Goal: Information Seeking & Learning: Learn about a topic

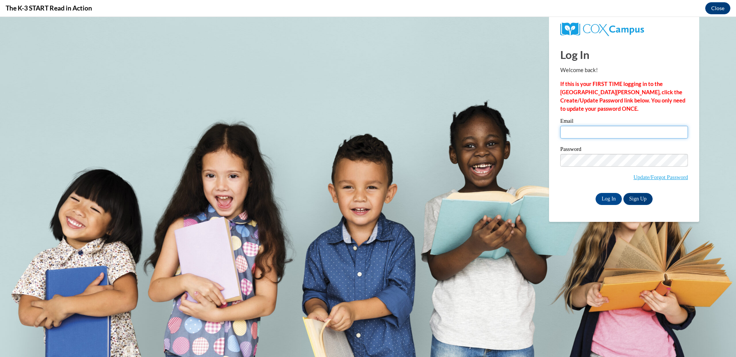
click at [568, 137] on input "Email" at bounding box center [624, 132] width 128 height 13
type input "katewill@hssdschools.org"
click at [602, 198] on input "Log In" at bounding box center [608, 199] width 26 height 12
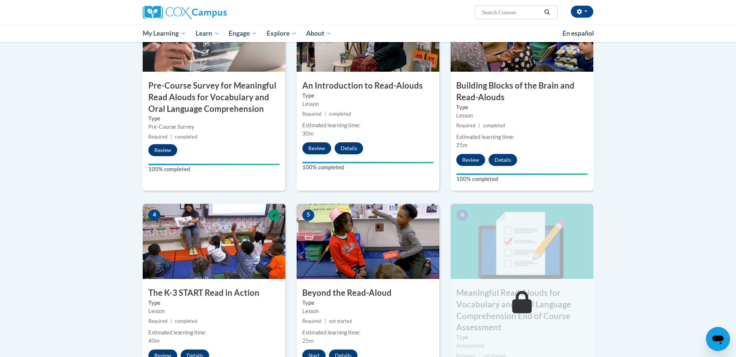
scroll to position [438, 0]
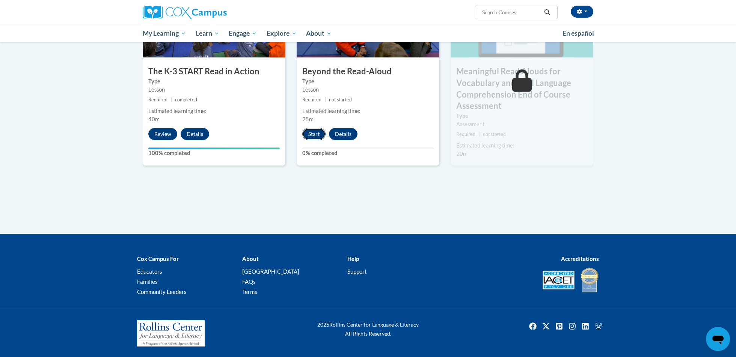
click at [314, 136] on button "Start" at bounding box center [313, 134] width 23 height 12
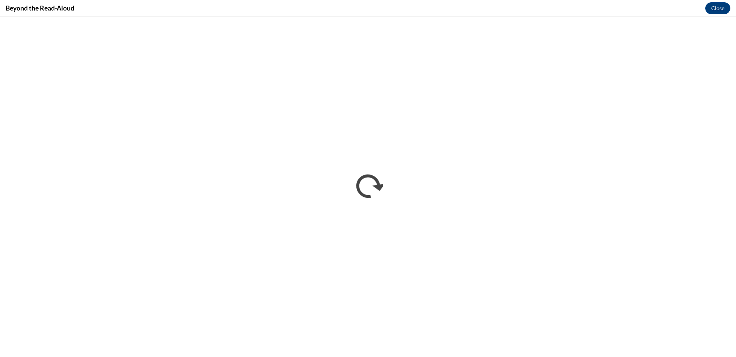
scroll to position [0, 0]
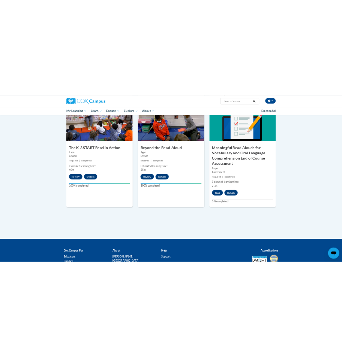
scroll to position [397, 0]
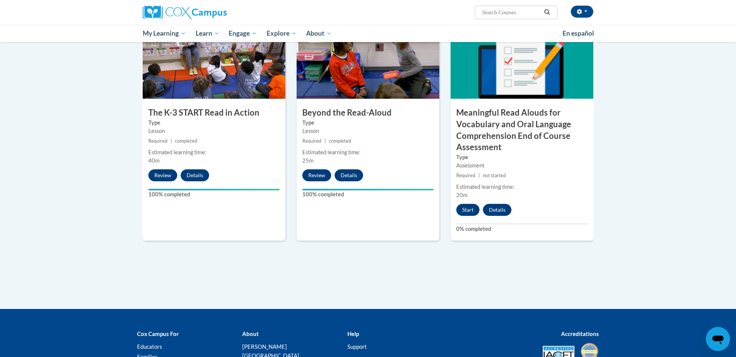
click at [471, 217] on div "6 Meaningful Read Alouds for Vocabulary and Oral Language Comprehension End of …" at bounding box center [521, 132] width 143 height 217
click at [471, 210] on button "Start" at bounding box center [467, 210] width 23 height 12
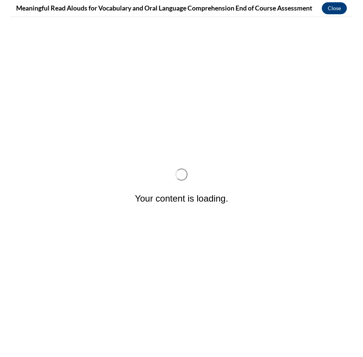
scroll to position [0, 0]
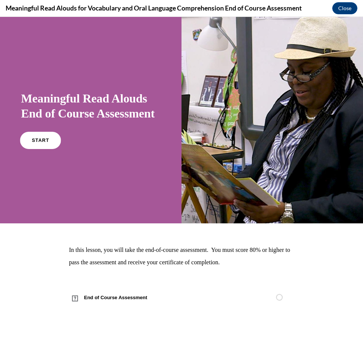
click at [51, 149] on link "START" at bounding box center [40, 140] width 41 height 17
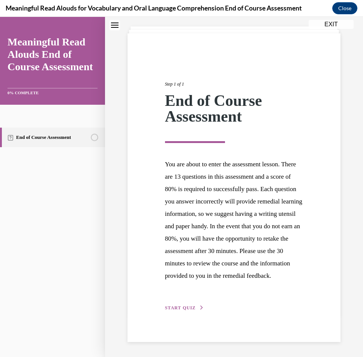
scroll to position [44, 0]
click at [187, 310] on span "START QUIZ" at bounding box center [180, 307] width 31 height 5
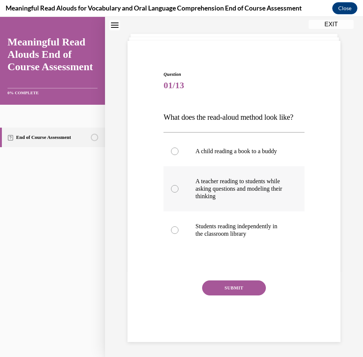
click at [204, 192] on p "A teacher reading to students while asking questions and modeling their thinking" at bounding box center [241, 189] width 90 height 23
click at [179, 192] on input "A teacher reading to students while asking questions and modeling their thinking" at bounding box center [175, 189] width 8 height 8
radio input "true"
click at [249, 291] on button "SUBMIT" at bounding box center [234, 287] width 64 height 15
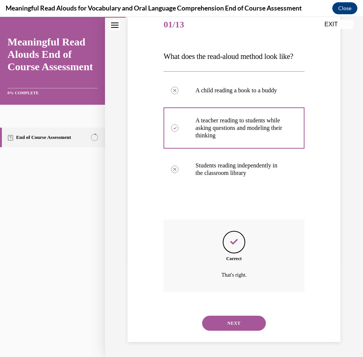
click at [241, 320] on button "NEXT" at bounding box center [234, 323] width 64 height 15
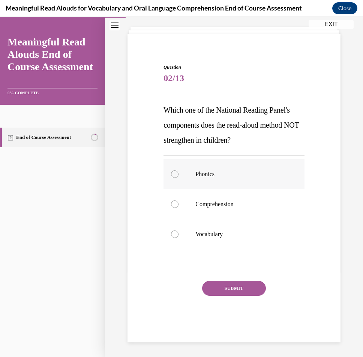
click at [225, 187] on label "Phonics" at bounding box center [234, 174] width 141 height 30
click at [179, 178] on input "Phonics" at bounding box center [175, 174] width 8 height 8
radio input "true"
click at [232, 291] on button "SUBMIT" at bounding box center [234, 288] width 64 height 15
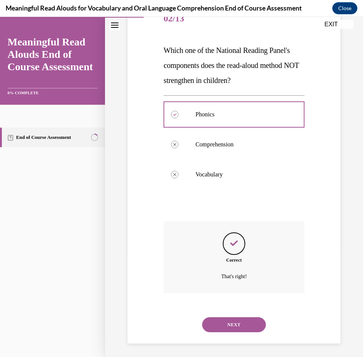
scroll to position [101, 0]
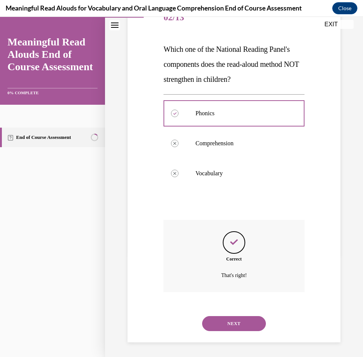
click at [247, 322] on button "NEXT" at bounding box center [234, 323] width 64 height 15
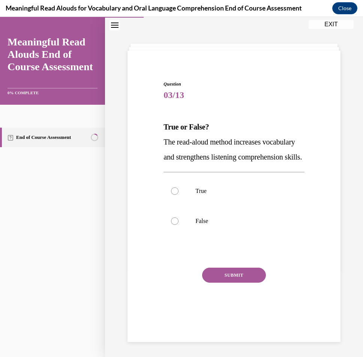
click at [218, 240] on div "True False" at bounding box center [234, 206] width 141 height 68
click at [218, 225] on p "False" at bounding box center [241, 221] width 90 height 8
click at [179, 225] on input "False" at bounding box center [175, 221] width 8 height 8
radio input "true"
click at [238, 283] on button "SUBMIT" at bounding box center [234, 275] width 64 height 15
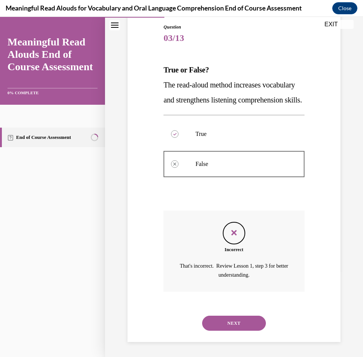
scroll to position [95, 0]
click at [233, 322] on button "NEXT" at bounding box center [234, 323] width 64 height 15
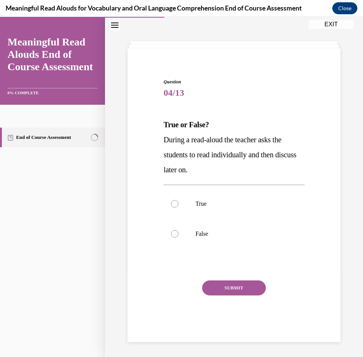
scroll to position [26, 0]
click at [211, 223] on label "False" at bounding box center [234, 234] width 141 height 30
click at [179, 230] on input "False" at bounding box center [175, 234] width 8 height 8
radio input "true"
click at [236, 288] on button "SUBMIT" at bounding box center [234, 288] width 64 height 15
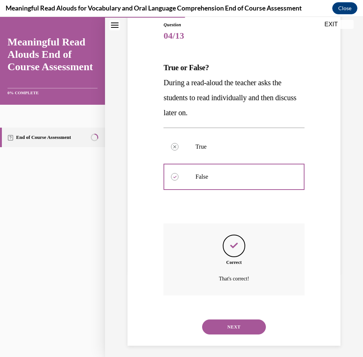
scroll to position [86, 0]
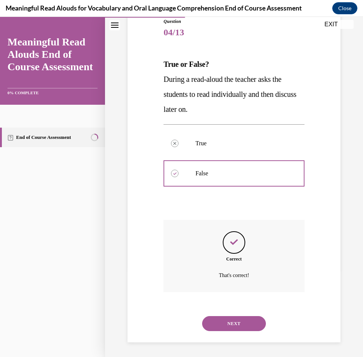
click at [232, 327] on button "NEXT" at bounding box center [234, 323] width 64 height 15
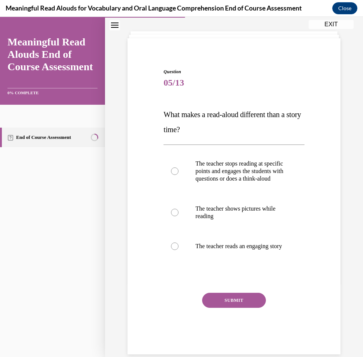
scroll to position [38, 0]
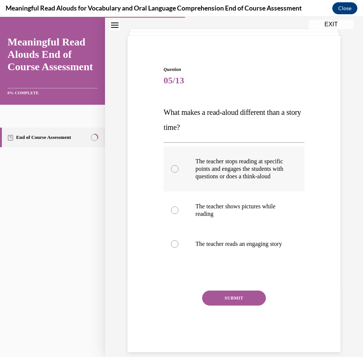
click at [285, 175] on p "The teacher stops reading at specific points and engages the students with ques…" at bounding box center [241, 169] width 90 height 23
click at [179, 173] on input "The teacher stops reading at specific points and engages the students with ques…" at bounding box center [175, 169] width 8 height 8
radio input "true"
click at [221, 305] on button "SUBMIT" at bounding box center [234, 297] width 64 height 15
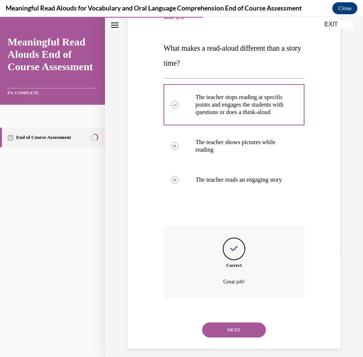
scroll to position [124, 0]
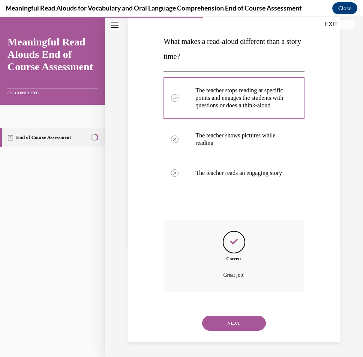
click at [221, 324] on button "NEXT" at bounding box center [234, 323] width 64 height 15
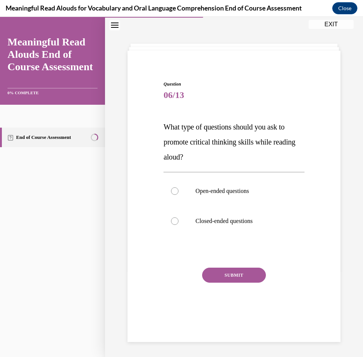
scroll to position [24, 0]
click at [290, 197] on label "Open-ended questions" at bounding box center [234, 191] width 141 height 30
click at [179, 195] on input "Open-ended questions" at bounding box center [175, 191] width 8 height 8
radio input "true"
click at [230, 276] on button "SUBMIT" at bounding box center [234, 275] width 64 height 15
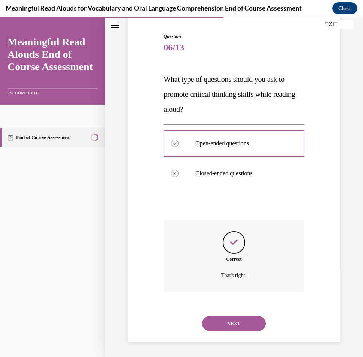
scroll to position [71, 0]
click at [235, 321] on button "NEXT" at bounding box center [234, 323] width 64 height 15
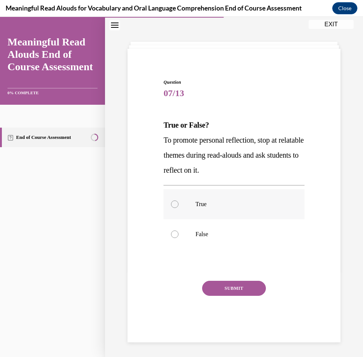
click at [213, 203] on p "True" at bounding box center [241, 204] width 90 height 8
click at [179, 203] on input "True" at bounding box center [175, 204] width 8 height 8
radio input "true"
click at [242, 290] on button "SUBMIT" at bounding box center [234, 288] width 64 height 15
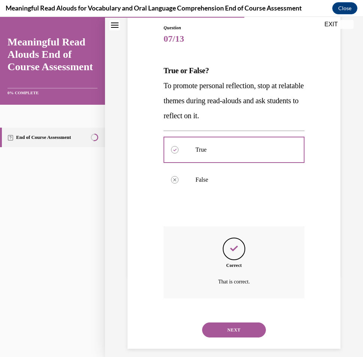
scroll to position [86, 0]
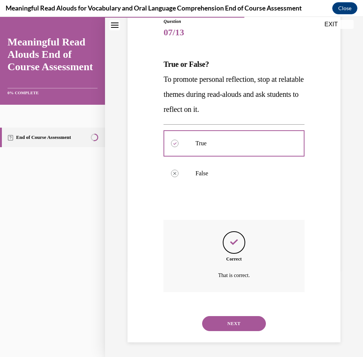
click at [247, 328] on button "NEXT" at bounding box center [234, 323] width 64 height 15
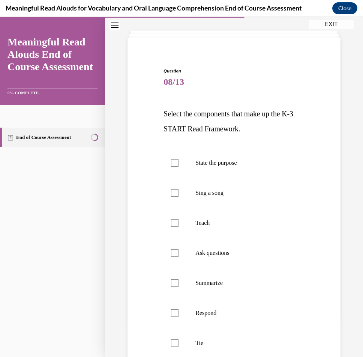
scroll to position [39, 0]
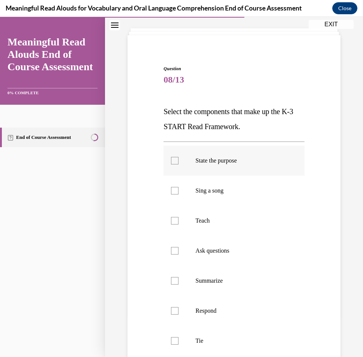
click at [214, 171] on label "State the purpose" at bounding box center [234, 161] width 141 height 30
click at [179, 164] on input "State the purpose" at bounding box center [175, 161] width 8 height 8
checkbox input "true"
click at [206, 223] on p "Teach" at bounding box center [241, 221] width 90 height 8
click at [179, 223] on input "Teach" at bounding box center [175, 221] width 8 height 8
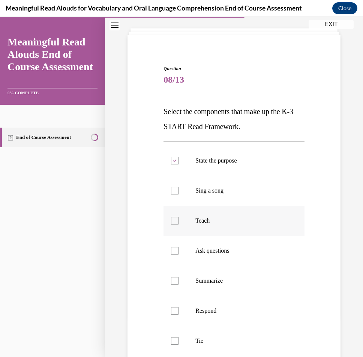
checkbox input "true"
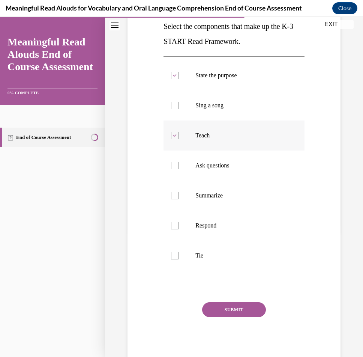
scroll to position [125, 0]
click at [217, 169] on label "Ask questions" at bounding box center [234, 165] width 141 height 30
click at [179, 169] on input "Ask questions" at bounding box center [175, 165] width 8 height 8
checkbox input "true"
click at [208, 224] on p "Respond" at bounding box center [241, 225] width 90 height 8
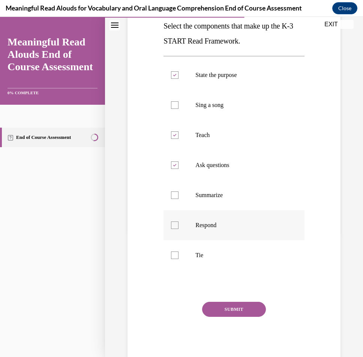
click at [179, 224] on input "Respond" at bounding box center [175, 225] width 8 height 8
checkbox input "true"
click at [198, 253] on p "Tie" at bounding box center [241, 255] width 90 height 8
click at [179, 253] on input "Tie" at bounding box center [175, 255] width 8 height 8
checkbox input "true"
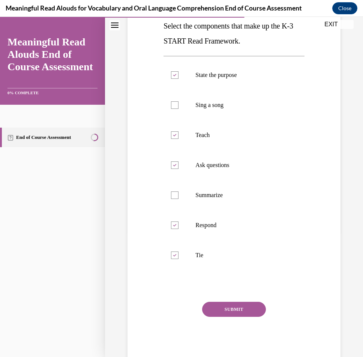
click at [226, 308] on button "SUBMIT" at bounding box center [234, 309] width 64 height 15
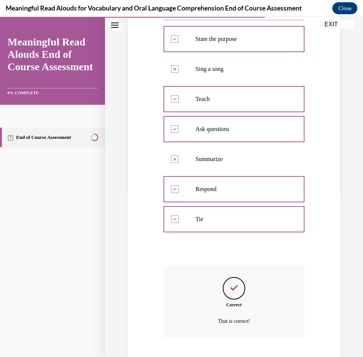
scroll to position [206, 0]
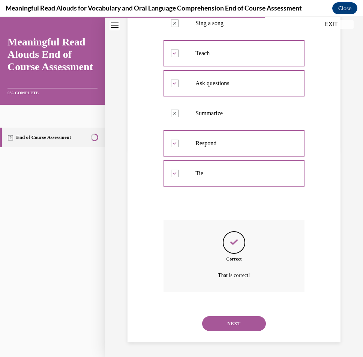
click at [241, 323] on button "NEXT" at bounding box center [234, 323] width 64 height 15
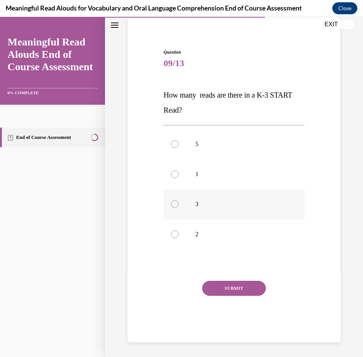
click at [203, 211] on label "3" at bounding box center [234, 204] width 141 height 30
click at [179, 208] on input "3" at bounding box center [175, 204] width 8 height 8
radio input "true"
click at [229, 287] on button "SUBMIT" at bounding box center [234, 288] width 64 height 15
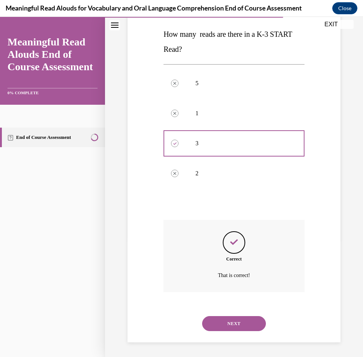
click at [233, 323] on button "NEXT" at bounding box center [234, 323] width 64 height 15
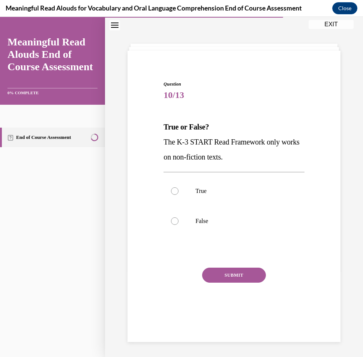
scroll to position [24, 0]
click at [271, 211] on label "False" at bounding box center [234, 221] width 141 height 30
click at [179, 217] on input "False" at bounding box center [175, 221] width 8 height 8
radio input "true"
click at [246, 277] on button "SUBMIT" at bounding box center [234, 275] width 64 height 15
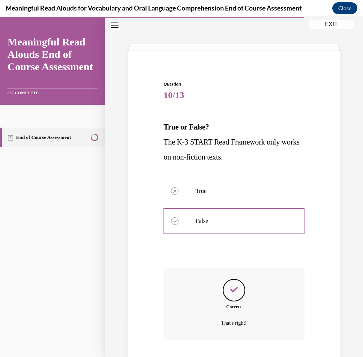
scroll to position [71, 0]
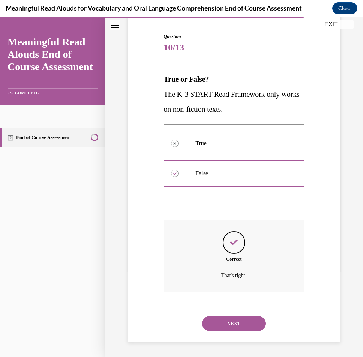
click at [247, 321] on button "NEXT" at bounding box center [234, 323] width 64 height 15
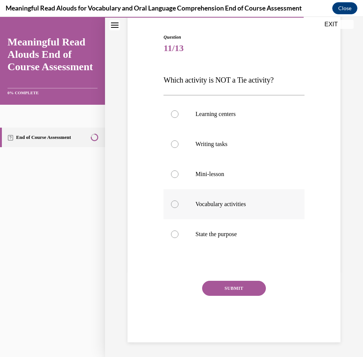
scroll to position [38, 0]
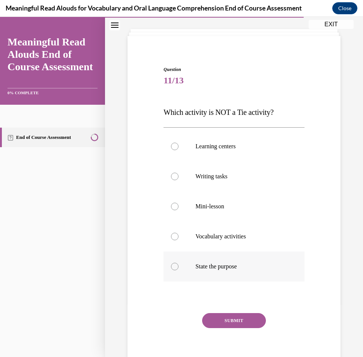
click at [221, 261] on label "State the purpose" at bounding box center [234, 266] width 141 height 30
click at [179, 263] on input "State the purpose" at bounding box center [175, 267] width 8 height 8
radio input "true"
click at [228, 320] on button "SUBMIT" at bounding box center [234, 320] width 64 height 15
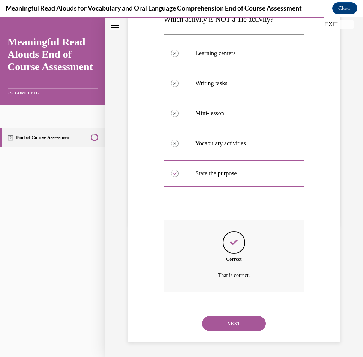
scroll to position [131, 0]
click at [234, 326] on button "NEXT" at bounding box center [234, 323] width 64 height 15
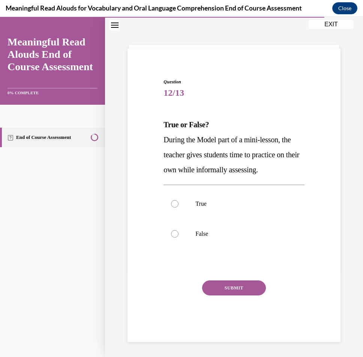
scroll to position [26, 0]
click at [173, 232] on div at bounding box center [175, 234] width 8 height 8
click at [173, 232] on input "False" at bounding box center [175, 234] width 8 height 8
radio input "true"
click at [230, 291] on button "SUBMIT" at bounding box center [234, 288] width 64 height 15
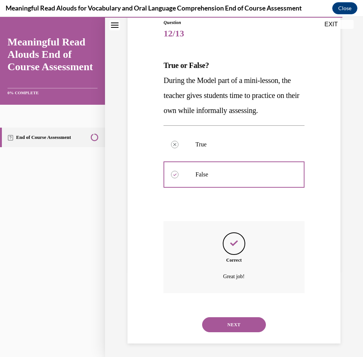
scroll to position [86, 0]
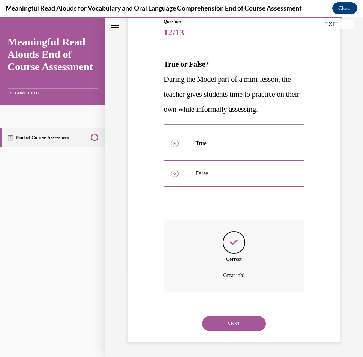
click at [239, 322] on button "NEXT" at bounding box center [234, 323] width 64 height 15
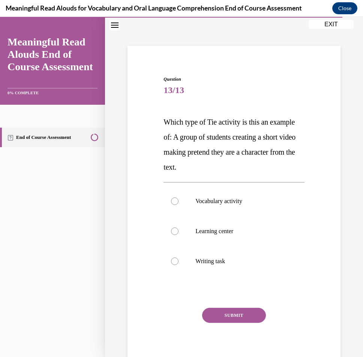
scroll to position [31, 0]
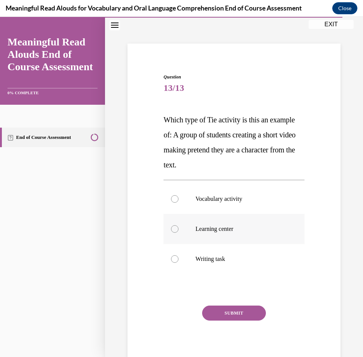
click at [268, 219] on label "Learning center" at bounding box center [234, 229] width 141 height 30
click at [179, 225] on input "Learning center" at bounding box center [175, 229] width 8 height 8
radio input "true"
click at [236, 312] on button "SUBMIT" at bounding box center [234, 312] width 64 height 15
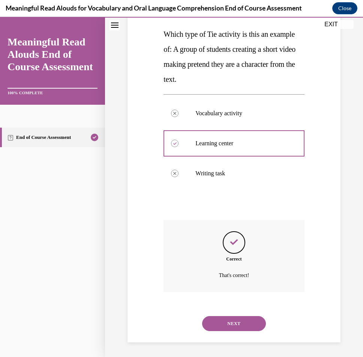
scroll to position [116, 0]
click at [253, 322] on button "NEXT" at bounding box center [234, 323] width 64 height 15
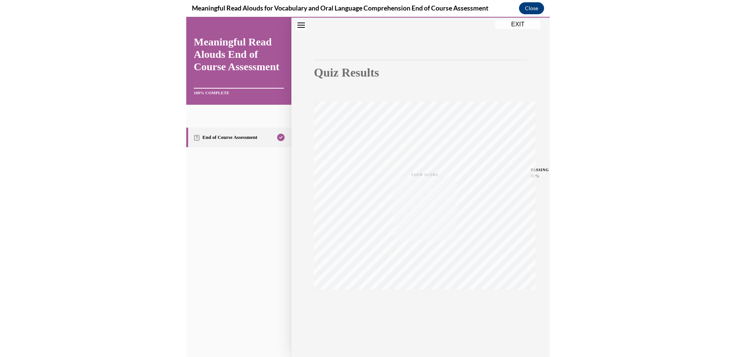
scroll to position [44, 0]
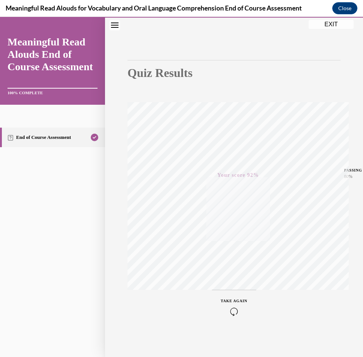
click at [328, 25] on button "EXIT" at bounding box center [331, 24] width 45 height 9
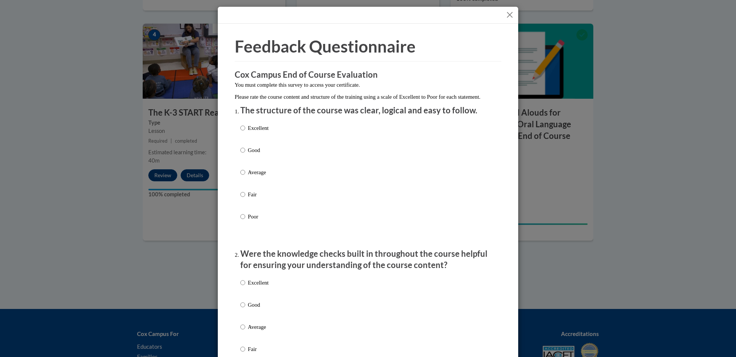
click at [508, 14] on button "Close" at bounding box center [509, 14] width 9 height 9
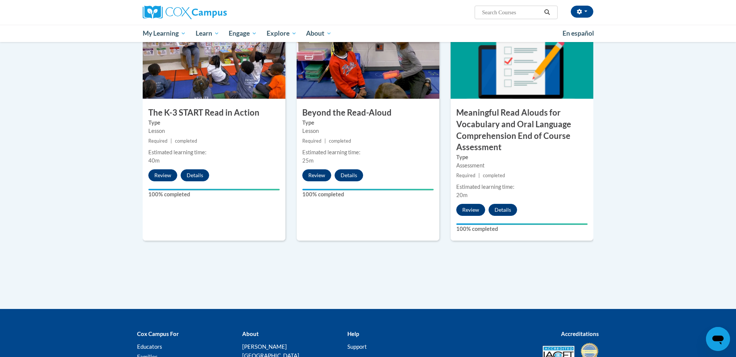
scroll to position [0, 0]
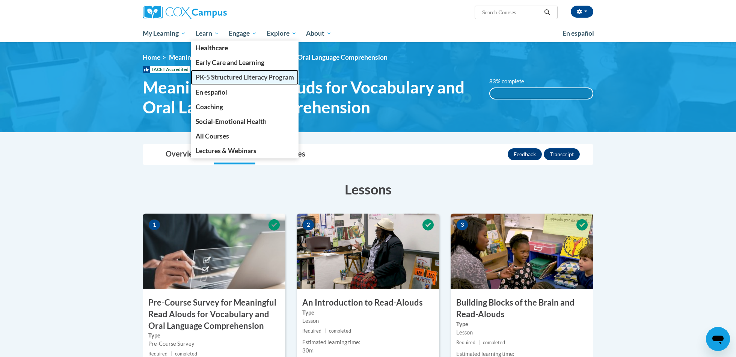
click at [212, 78] on span "PK-5 Structured Literacy Program" at bounding box center [245, 77] width 98 height 8
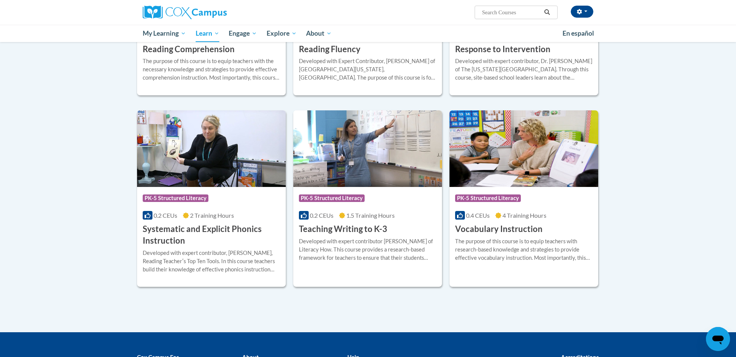
scroll to position [743, 0]
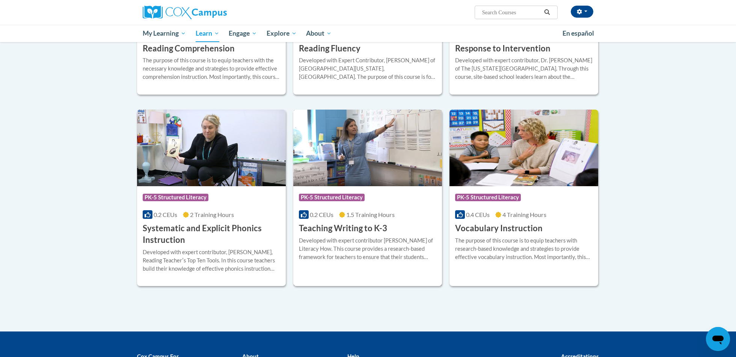
click at [360, 231] on h3 "Teaching Writing to K-3" at bounding box center [343, 229] width 88 height 12
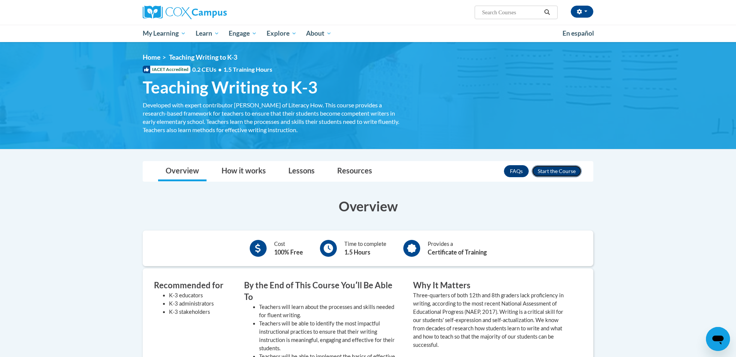
click at [557, 175] on button "Enroll" at bounding box center [556, 171] width 50 height 12
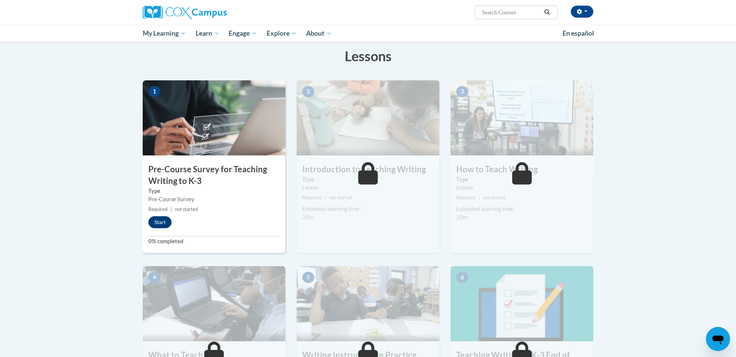
scroll to position [71, 0]
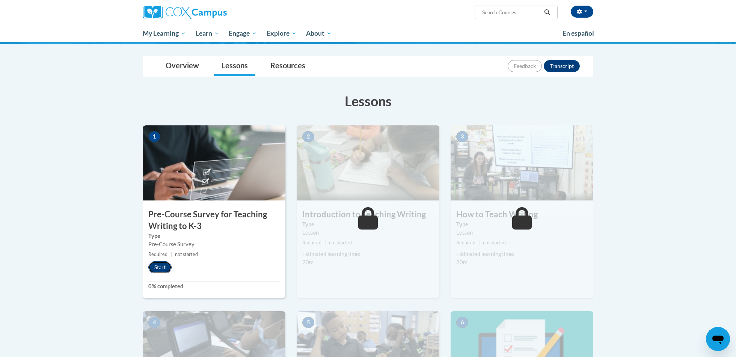
click at [160, 269] on button "Start" at bounding box center [159, 267] width 23 height 12
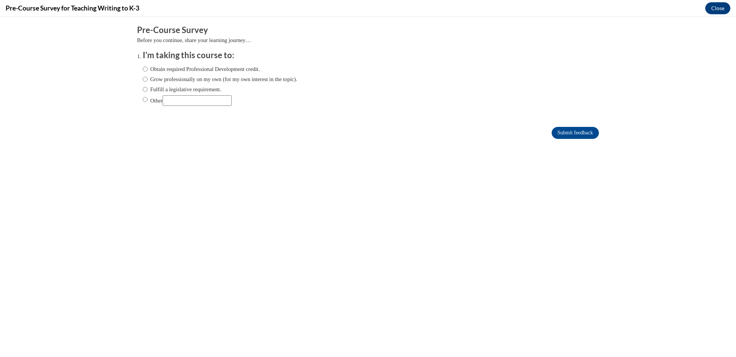
scroll to position [0, 0]
click at [246, 89] on span "Fulfill a legislative requirement." at bounding box center [220, 89] width 155 height 8
click at [208, 87] on label "Fulfill a legislative requirement." at bounding box center [182, 89] width 78 height 8
click at [147, 87] on input "Fulfill a legislative requirement." at bounding box center [145, 89] width 5 height 8
radio input "true"
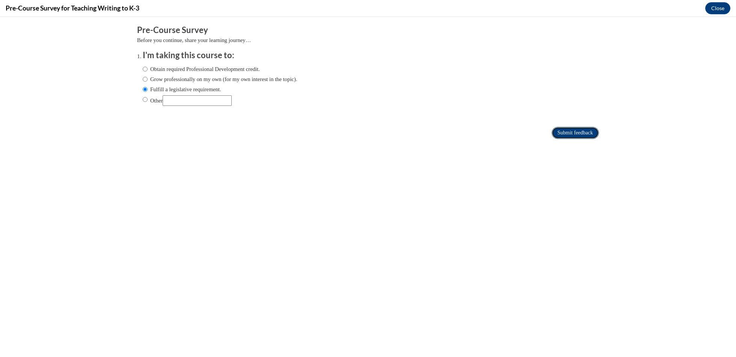
click at [578, 128] on input "Submit feedback" at bounding box center [574, 133] width 47 height 12
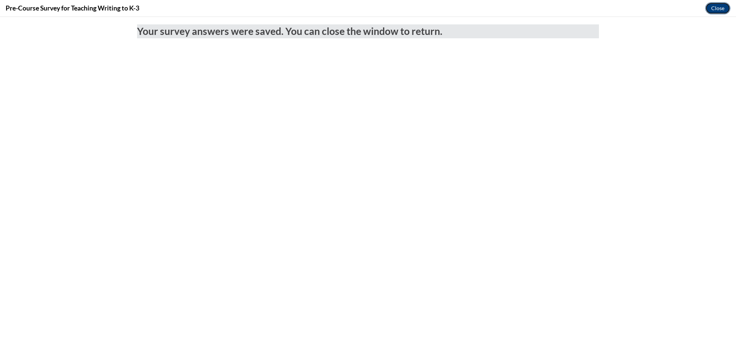
click at [724, 10] on button "Close" at bounding box center [717, 8] width 25 height 12
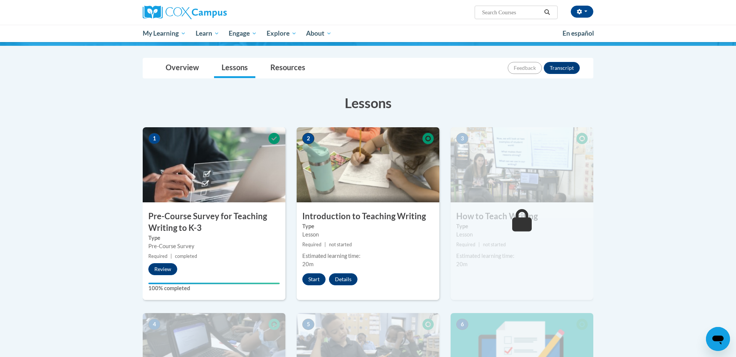
scroll to position [87, 0]
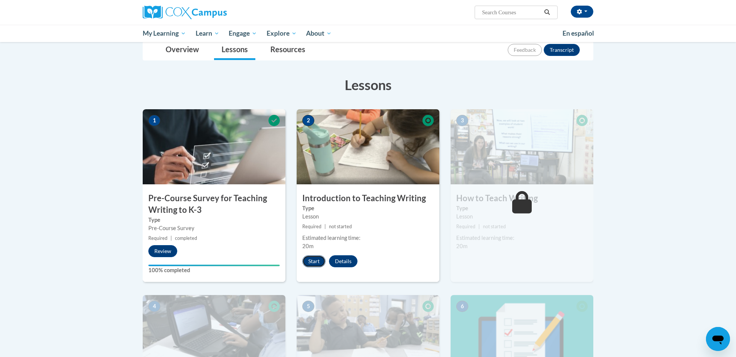
click at [319, 257] on button "Start" at bounding box center [313, 261] width 23 height 12
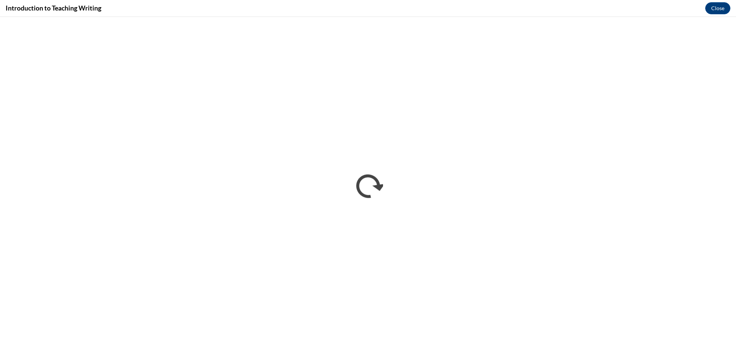
scroll to position [0, 0]
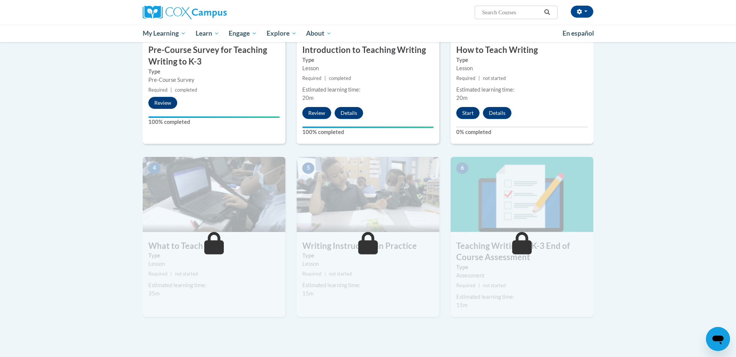
scroll to position [237, 0]
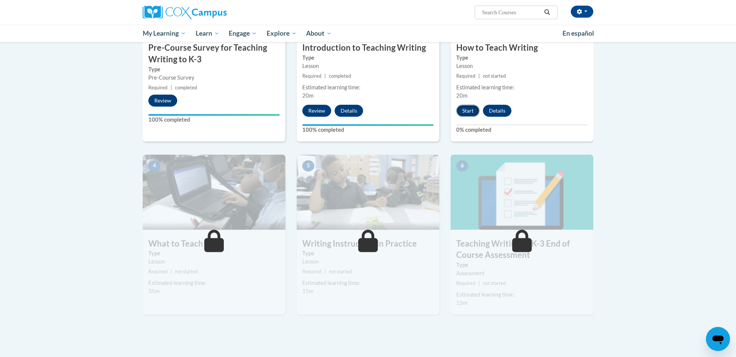
click at [469, 111] on button "Start" at bounding box center [467, 111] width 23 height 12
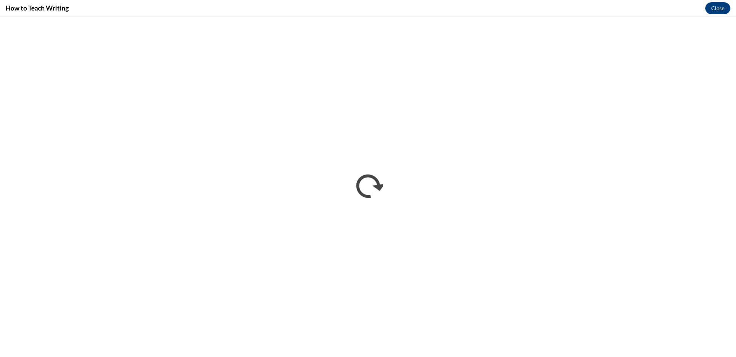
scroll to position [0, 0]
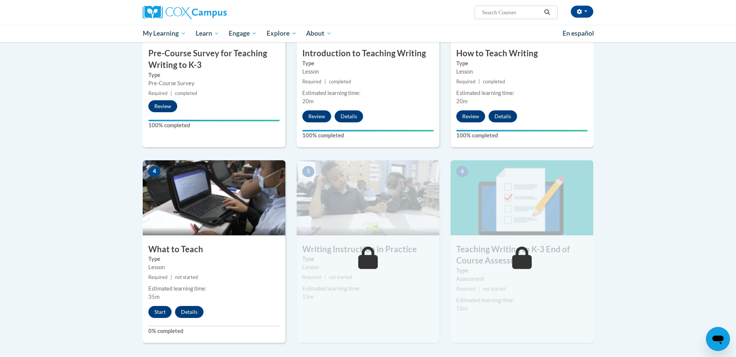
scroll to position [253, 0]
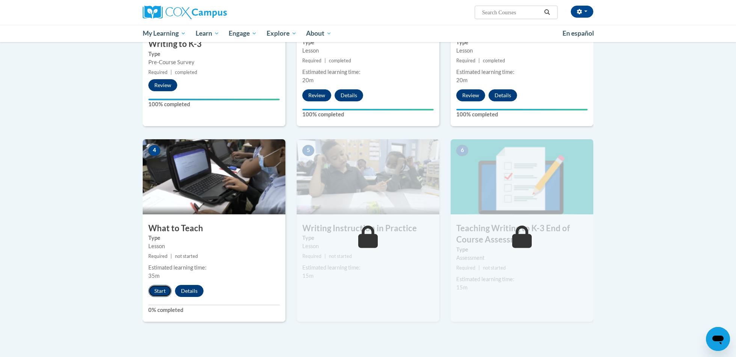
click at [162, 292] on button "Start" at bounding box center [159, 291] width 23 height 12
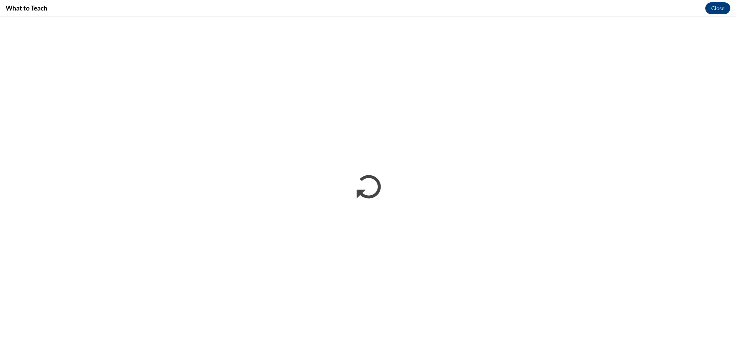
scroll to position [0, 0]
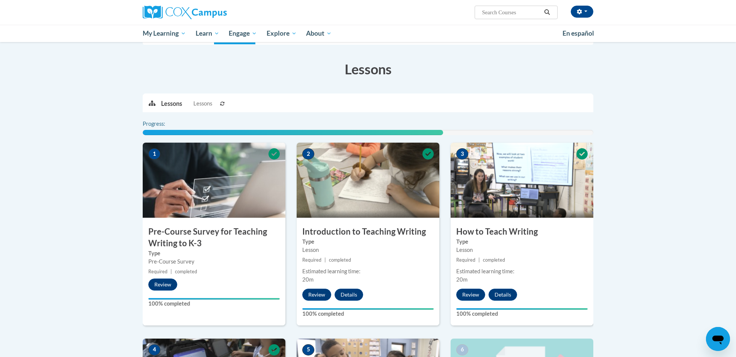
scroll to position [408, 0]
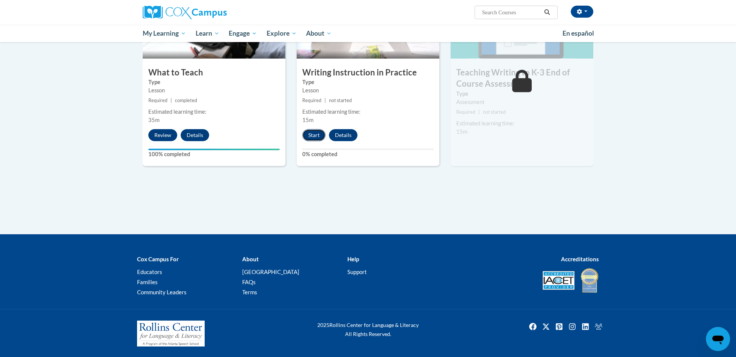
click at [313, 137] on button "Start" at bounding box center [313, 135] width 23 height 12
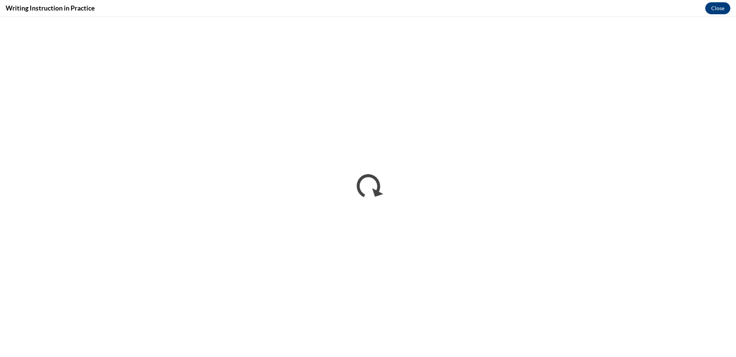
scroll to position [0, 0]
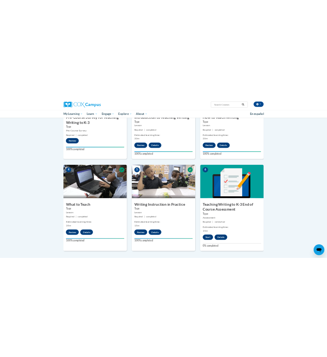
scroll to position [420, 0]
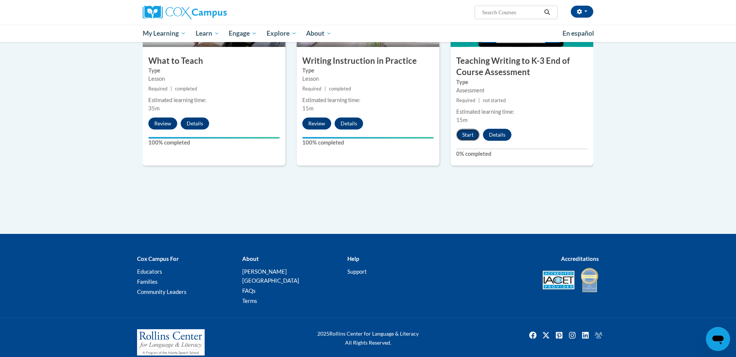
click at [467, 133] on button "Start" at bounding box center [467, 135] width 23 height 12
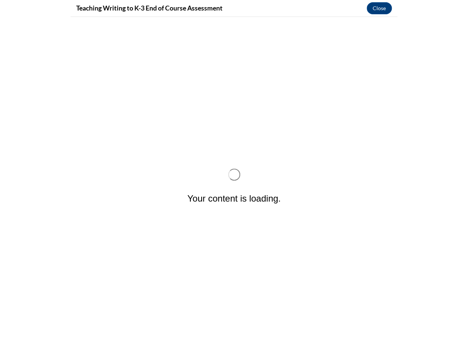
scroll to position [0, 0]
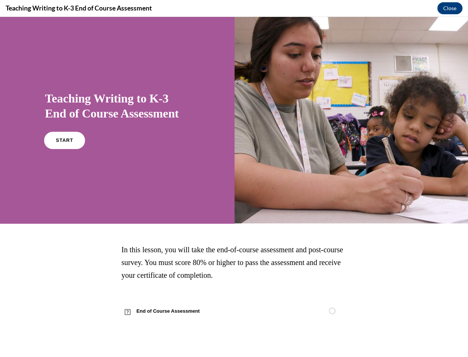
click at [75, 140] on link "START" at bounding box center [64, 140] width 41 height 17
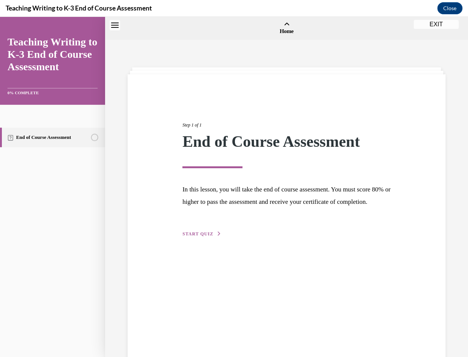
scroll to position [23, 0]
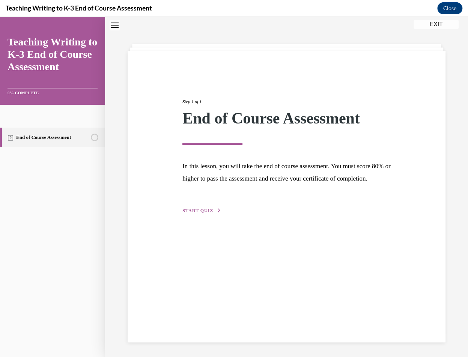
click at [200, 213] on span "START QUIZ" at bounding box center [197, 210] width 31 height 5
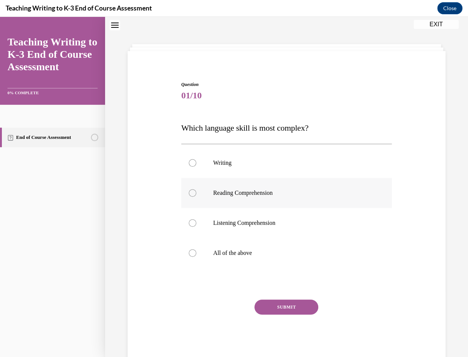
click at [242, 194] on p "Reading Comprehension" at bounding box center [293, 193] width 160 height 8
click at [196, 194] on input "Reading Comprehension" at bounding box center [193, 193] width 8 height 8
radio input "true"
click at [269, 309] on button "SUBMIT" at bounding box center [286, 306] width 64 height 15
click at [263, 249] on p "All of the above" at bounding box center [293, 253] width 160 height 8
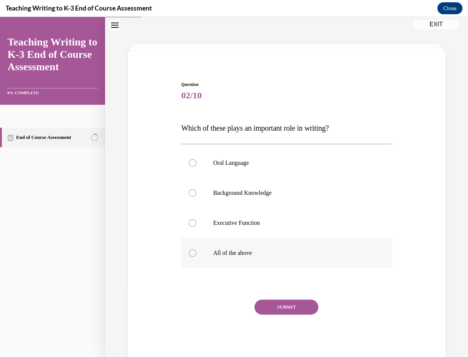
click at [196, 249] on input "All of the above" at bounding box center [193, 253] width 8 height 8
radio input "true"
click at [268, 301] on button "SUBMIT" at bounding box center [286, 306] width 64 height 15
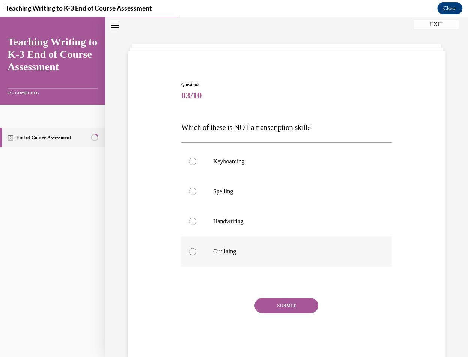
click at [263, 251] on p "Outlining" at bounding box center [293, 252] width 160 height 8
click at [196, 251] on input "Outlining" at bounding box center [193, 252] width 8 height 8
radio input "true"
click at [269, 307] on button "SUBMIT" at bounding box center [286, 305] width 64 height 15
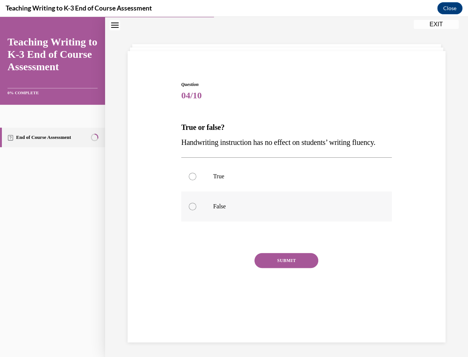
click at [227, 221] on label "False" at bounding box center [286, 206] width 211 height 30
click at [196, 210] on input "False" at bounding box center [193, 207] width 8 height 8
radio input "true"
click at [289, 268] on button "SUBMIT" at bounding box center [286, 260] width 64 height 15
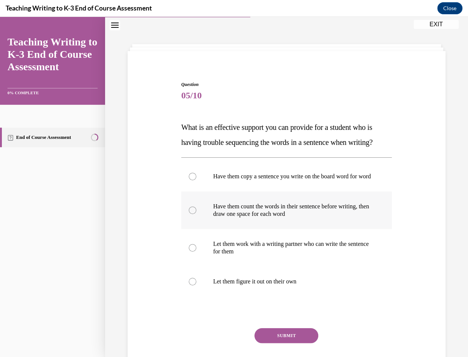
click at [290, 218] on p "Have them count the words in their sentence before writing, then draw one space…" at bounding box center [293, 210] width 160 height 15
click at [196, 214] on input "Have them count the words in their sentence before writing, then draw one space…" at bounding box center [193, 210] width 8 height 8
radio input "true"
click at [281, 343] on button "SUBMIT" at bounding box center [286, 335] width 64 height 15
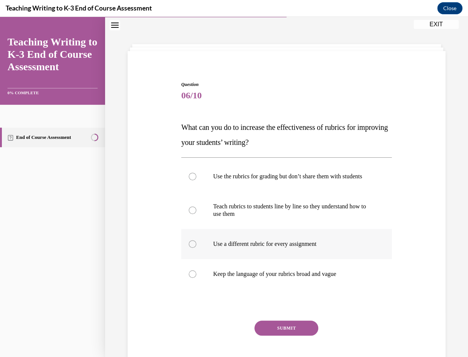
scroll to position [71, 0]
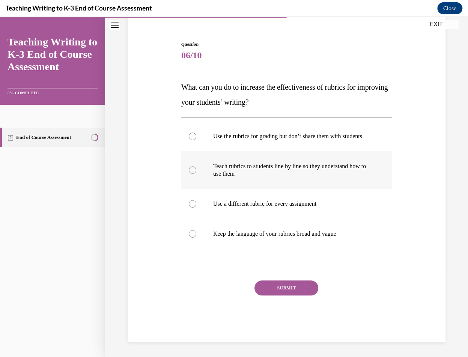
click at [349, 164] on p "Teach rubrics to students line by line so they understand how to use them" at bounding box center [293, 169] width 160 height 15
click at [196, 166] on input "Teach rubrics to students line by line so they understand how to use them" at bounding box center [193, 170] width 8 height 8
radio input "true"
click at [302, 287] on button "SUBMIT" at bounding box center [286, 287] width 64 height 15
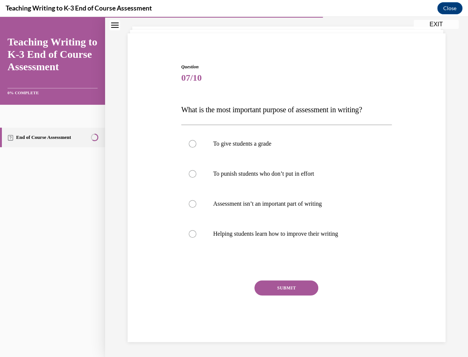
scroll to position [41, 0]
click at [301, 226] on label "Helping students learn how to improve their writing" at bounding box center [286, 234] width 211 height 30
click at [196, 230] on input "Helping students learn how to improve their writing" at bounding box center [193, 234] width 8 height 8
radio input "true"
click at [288, 288] on button "SUBMIT" at bounding box center [286, 288] width 64 height 15
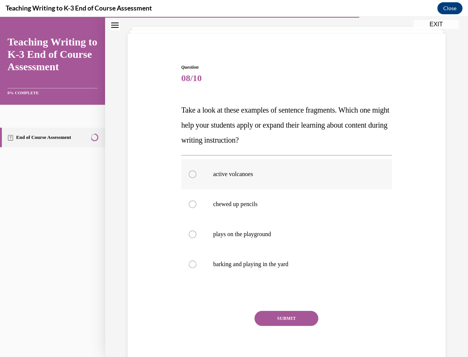
click at [329, 175] on p "active volcanoes" at bounding box center [293, 174] width 160 height 8
click at [196, 175] on input "active volcanoes" at bounding box center [193, 174] width 8 height 8
radio input "true"
click at [294, 313] on button "SUBMIT" at bounding box center [286, 318] width 64 height 15
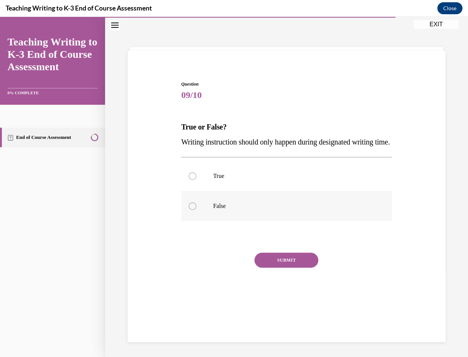
click at [293, 221] on label "False" at bounding box center [286, 206] width 211 height 30
click at [196, 210] on input "False" at bounding box center [193, 206] width 8 height 8
radio input "true"
click at [288, 268] on button "SUBMIT" at bounding box center [286, 260] width 64 height 15
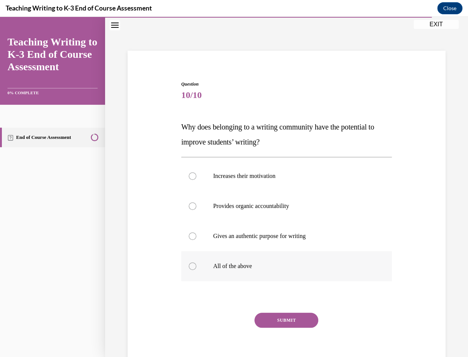
click at [284, 265] on p "All of the above" at bounding box center [293, 266] width 160 height 8
click at [196, 265] on input "All of the above" at bounding box center [193, 266] width 8 height 8
radio input "true"
click at [283, 317] on button "SUBMIT" at bounding box center [286, 320] width 64 height 15
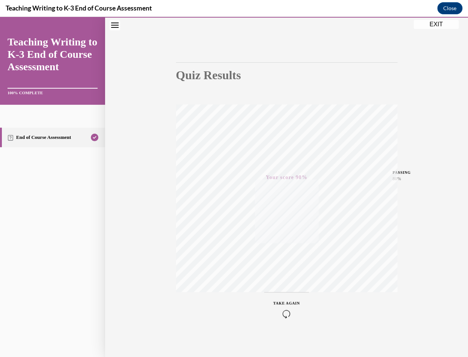
scroll to position [44, 0]
click at [441, 27] on button "EXIT" at bounding box center [436, 24] width 45 height 9
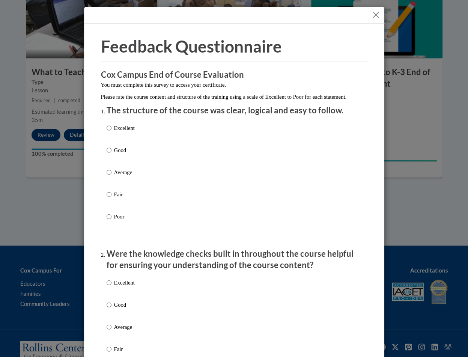
click at [376, 11] on button "Close" at bounding box center [375, 14] width 9 height 9
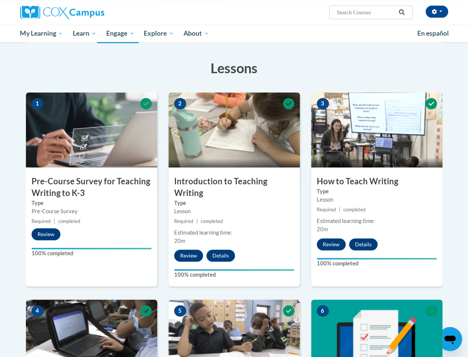
scroll to position [0, 0]
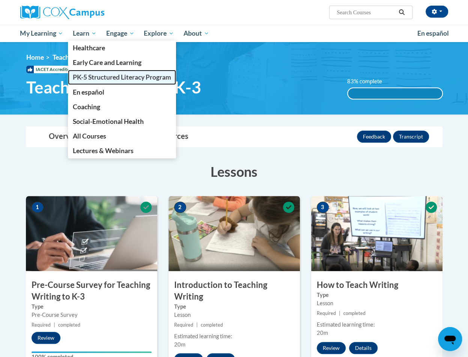
click at [90, 77] on span "PK-5 Structured Literacy Program" at bounding box center [122, 77] width 98 height 8
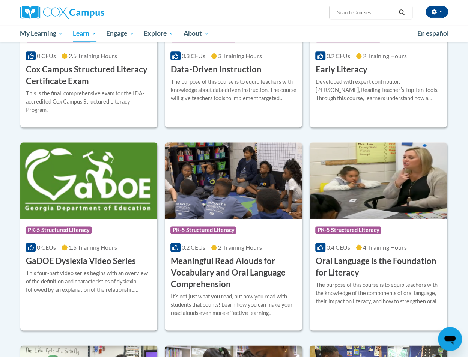
scroll to position [344, 0]
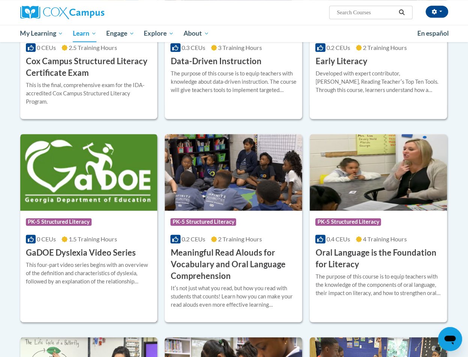
click at [113, 267] on div "This four-part video series begins with an overview of the definition and chara…" at bounding box center [89, 273] width 126 height 25
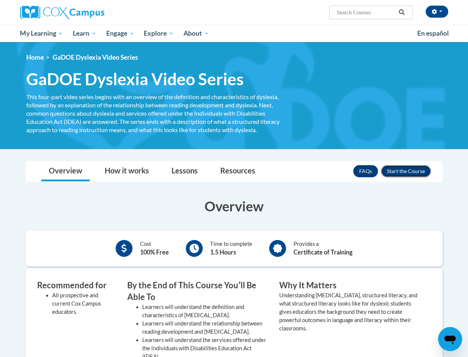
click at [408, 170] on button "Enroll" at bounding box center [406, 171] width 50 height 12
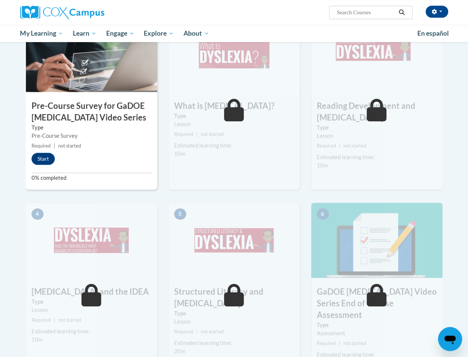
scroll to position [191, 0]
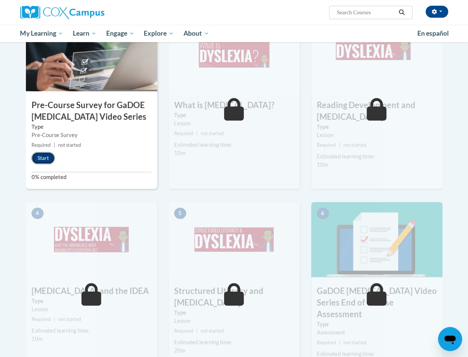
click at [45, 157] on button "Start" at bounding box center [43, 158] width 23 height 12
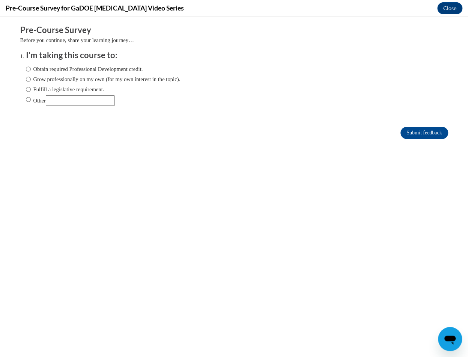
scroll to position [0, 0]
click at [95, 93] on div "Obtain required Professional Development credit. Grow professionally on my own …" at bounding box center [103, 85] width 155 height 48
click at [95, 91] on label "Fulfill a legislative requirement." at bounding box center [65, 89] width 78 height 8
click at [31, 91] on input "Fulfill a legislative requirement." at bounding box center [28, 89] width 5 height 8
radio input "true"
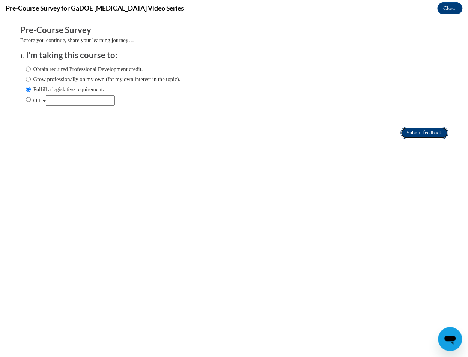
click at [405, 132] on input "Submit feedback" at bounding box center [423, 133] width 47 height 12
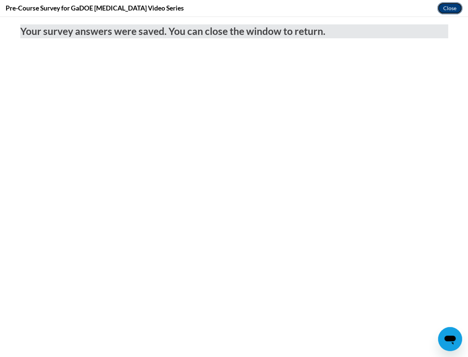
click at [451, 9] on button "Close" at bounding box center [449, 8] width 25 height 12
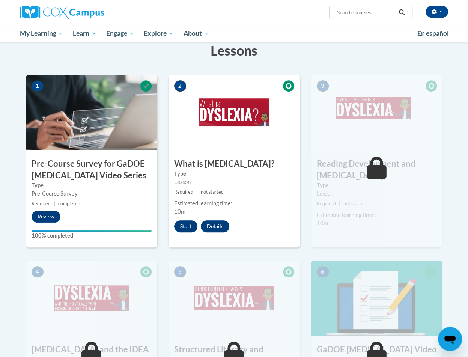
scroll to position [134, 0]
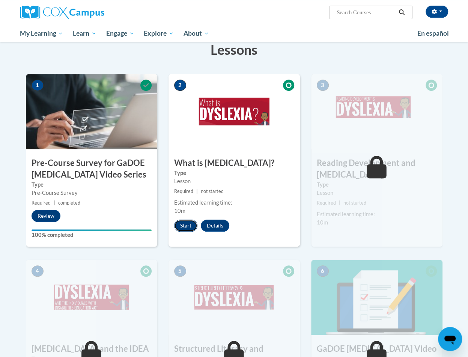
click at [184, 226] on button "Start" at bounding box center [185, 226] width 23 height 12
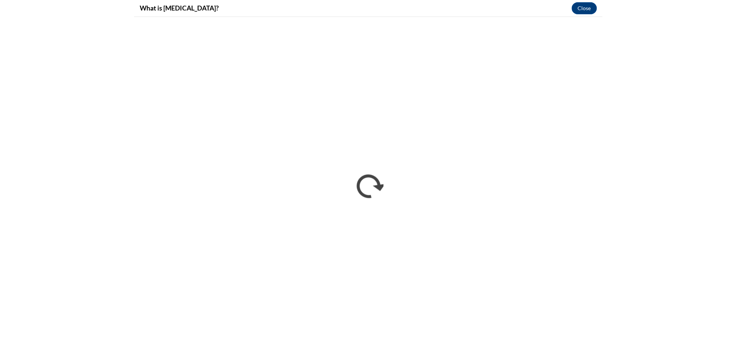
scroll to position [0, 0]
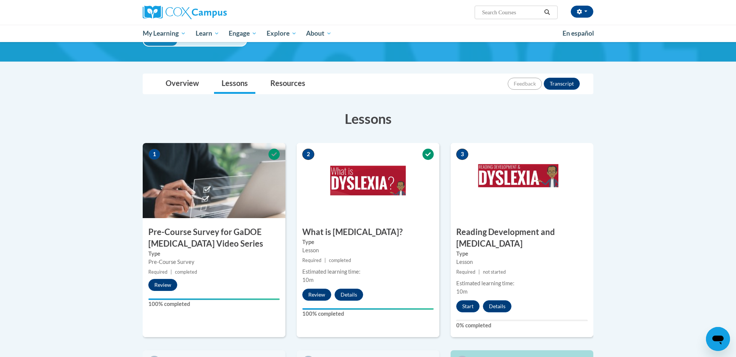
scroll to position [65, 0]
click at [475, 300] on button "Start" at bounding box center [467, 306] width 23 height 12
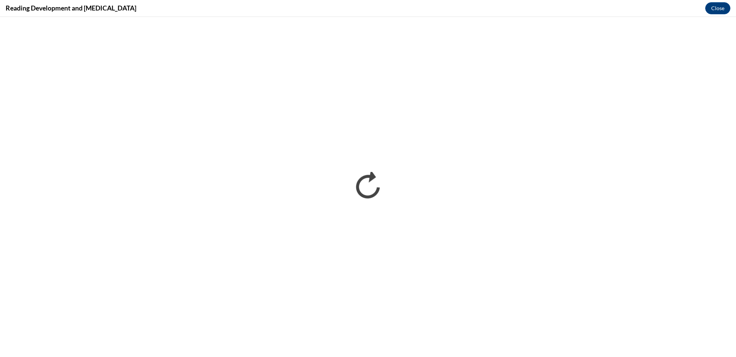
scroll to position [0, 0]
